Goal: Transaction & Acquisition: Purchase product/service

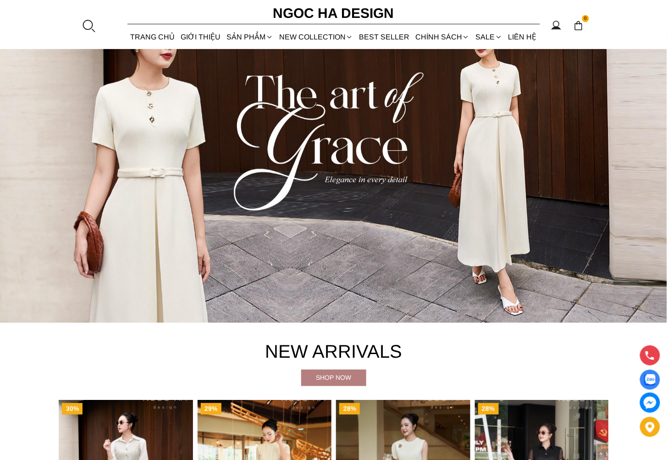
scroll to position [340, 0]
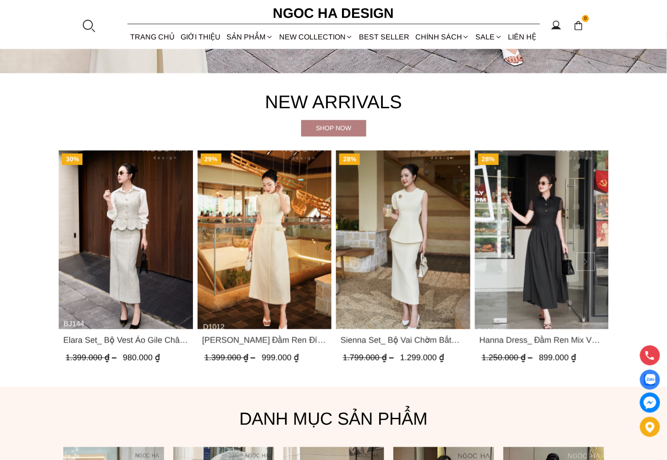
click at [591, 255] on button at bounding box center [585, 262] width 18 height 18
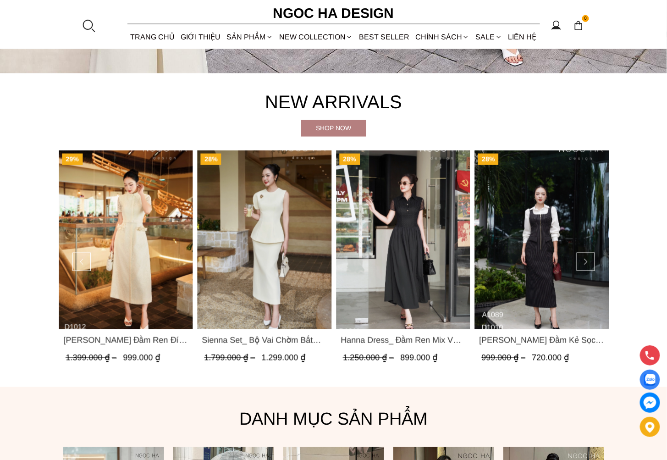
click at [525, 245] on img "Product image - Mary Dress_ Đầm Kẻ Sọc Sát Nách Khóa Đồng D1010" at bounding box center [541, 239] width 134 height 179
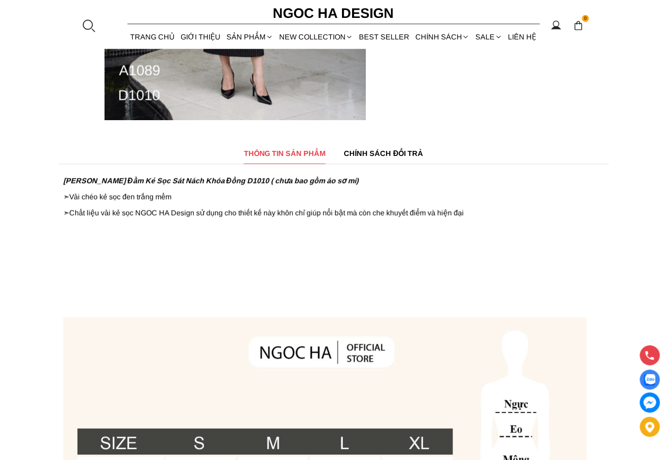
scroll to position [340, 0]
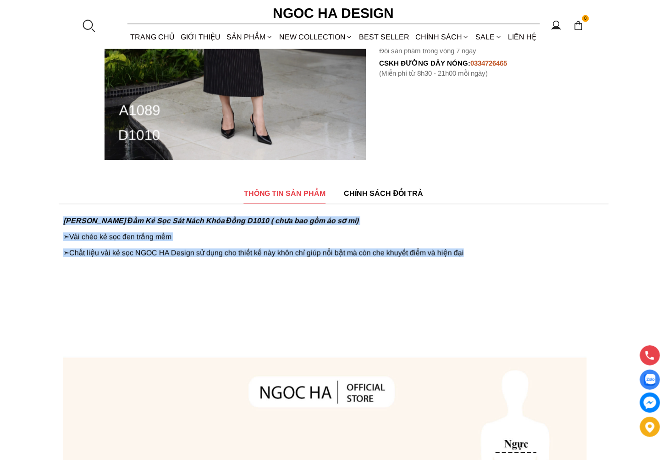
drag, startPoint x: 60, startPoint y: 217, endPoint x: 487, endPoint y: 250, distance: 428.3
copy div "Mary Dress_ Đầm Kẻ Sọc Sát Nách Khóa Đồng D1010 ( chưa bao gồm áo sơ mi) ➣ Vải …"
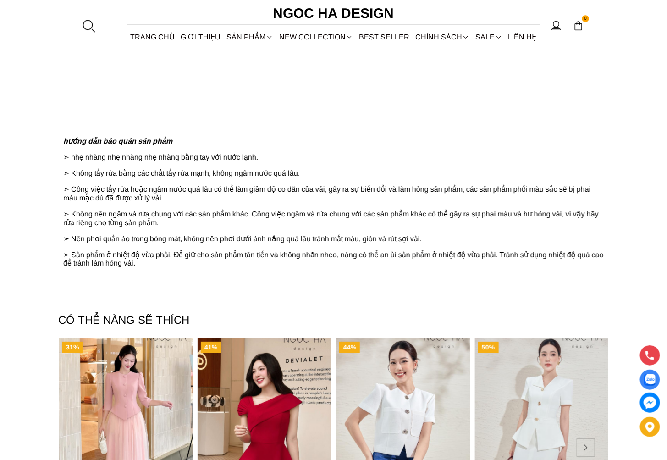
scroll to position [1018, 0]
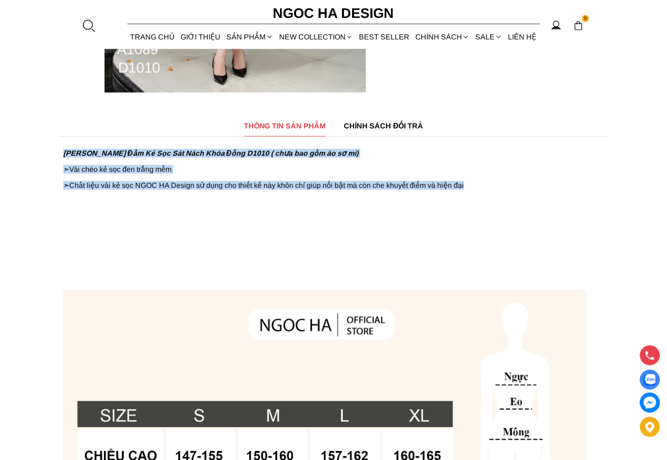
click at [516, 165] on p "➣ Vải chéo kẻ sọc đen trắng mềm" at bounding box center [333, 169] width 541 height 9
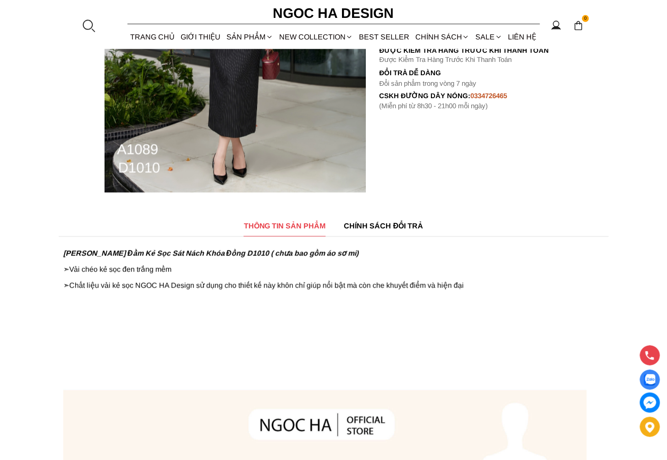
scroll to position [67, 0]
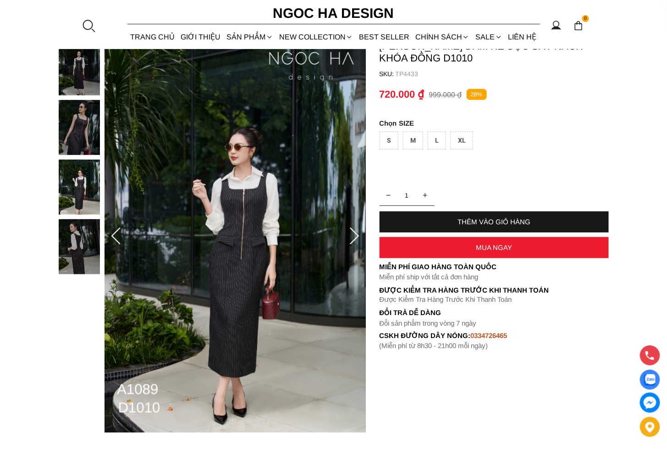
click at [449, 352] on section "Mary Dress_ Đầm Kẻ Sọc Sát Nách Khóa Đồng D1010 SKU: TP4433 1 THÊM VÀO GIỎ HÀNG…" at bounding box center [333, 236] width 667 height 410
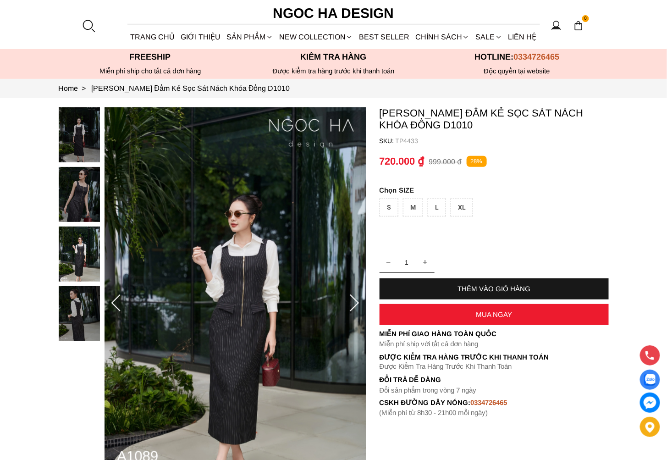
scroll to position [0, 0]
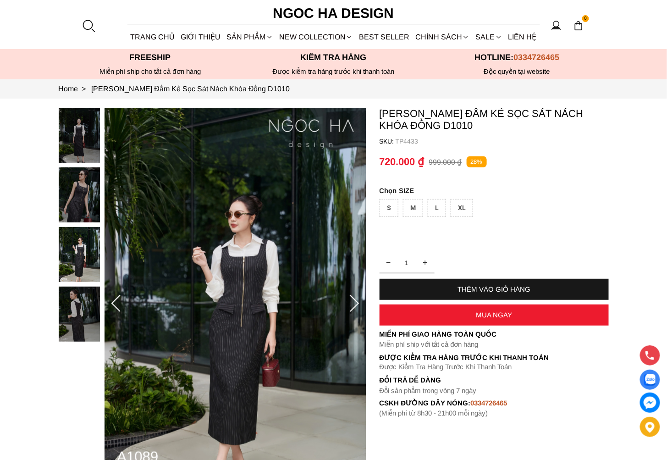
click at [81, 202] on img at bounding box center [79, 194] width 41 height 55
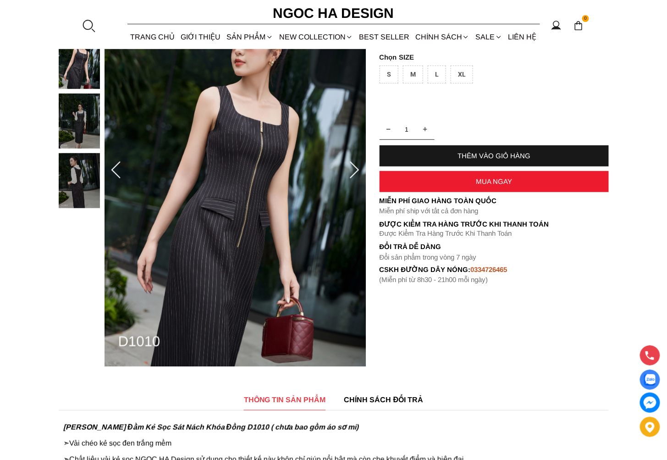
scroll to position [340, 0]
